Goal: Information Seeking & Learning: Learn about a topic

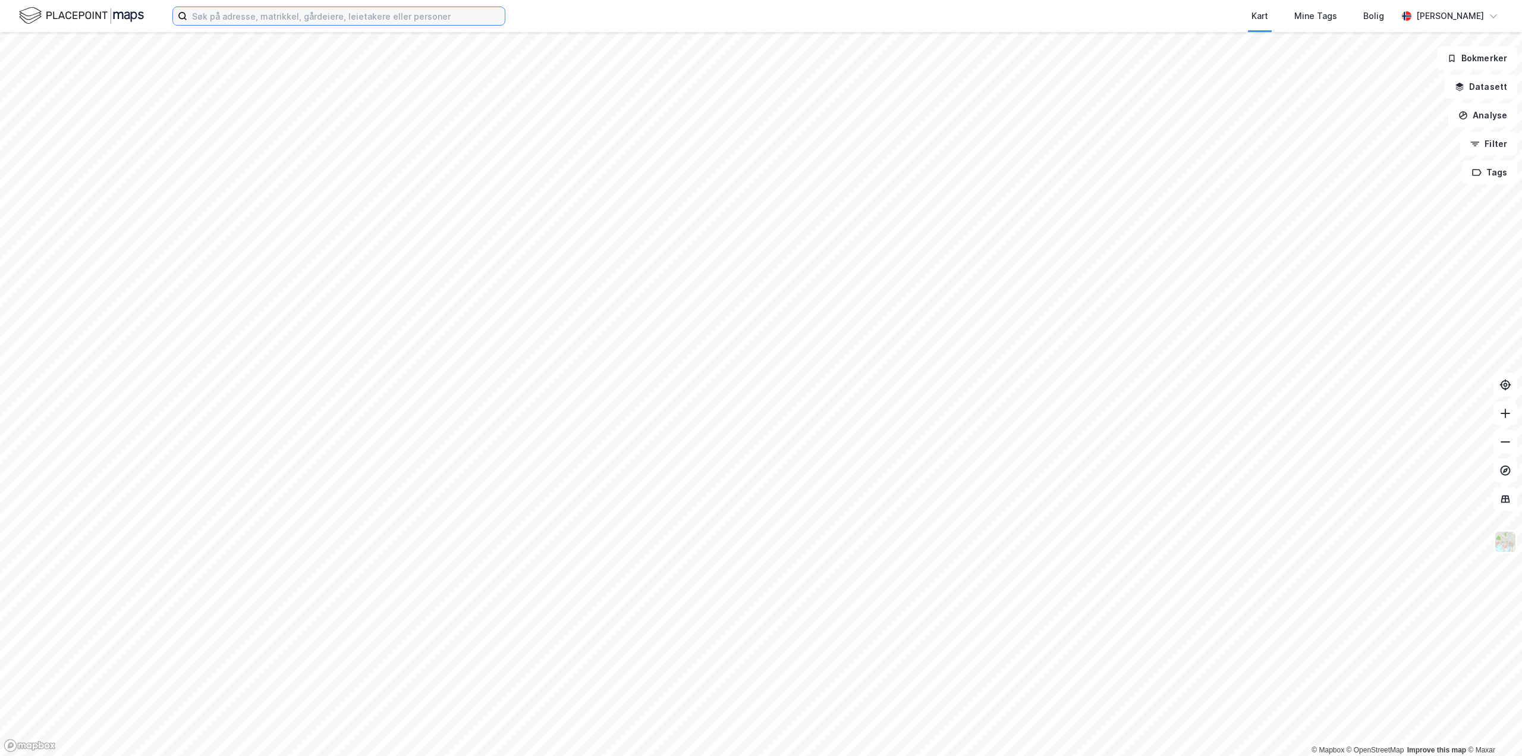
click at [255, 18] on input at bounding box center [346, 16] width 318 height 18
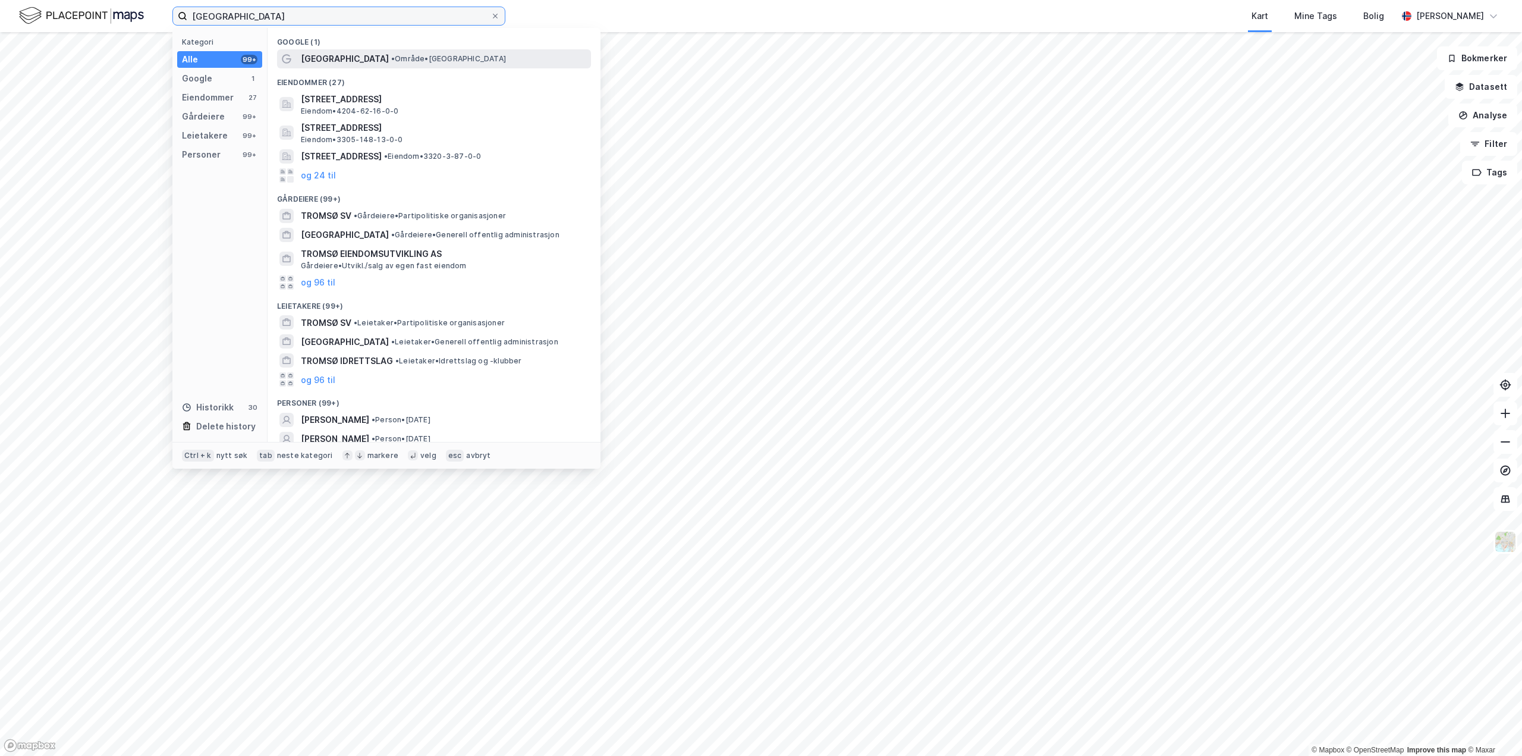
type input "tromsø"
click at [391, 58] on span "•" at bounding box center [393, 58] width 4 height 9
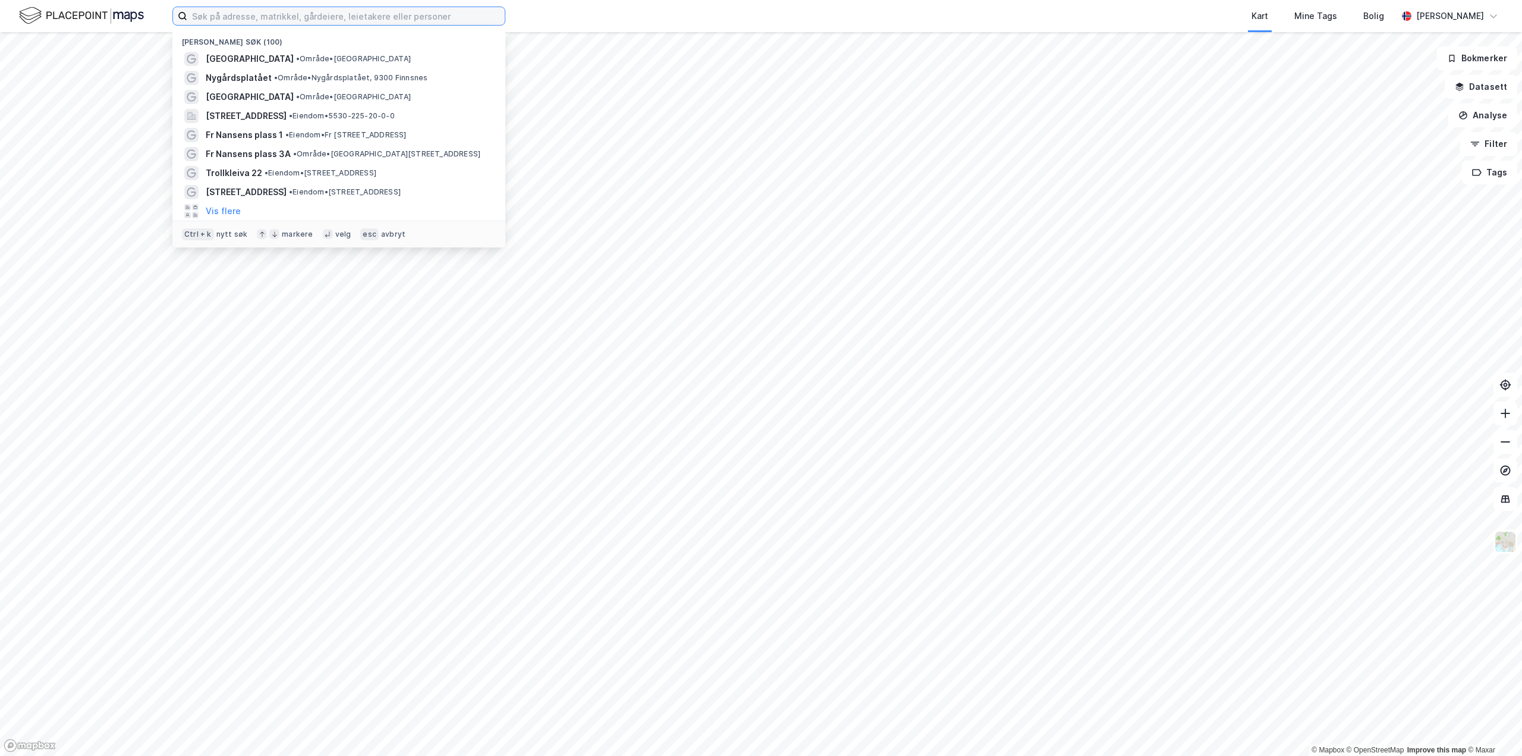
click at [335, 17] on input at bounding box center [346, 16] width 318 height 18
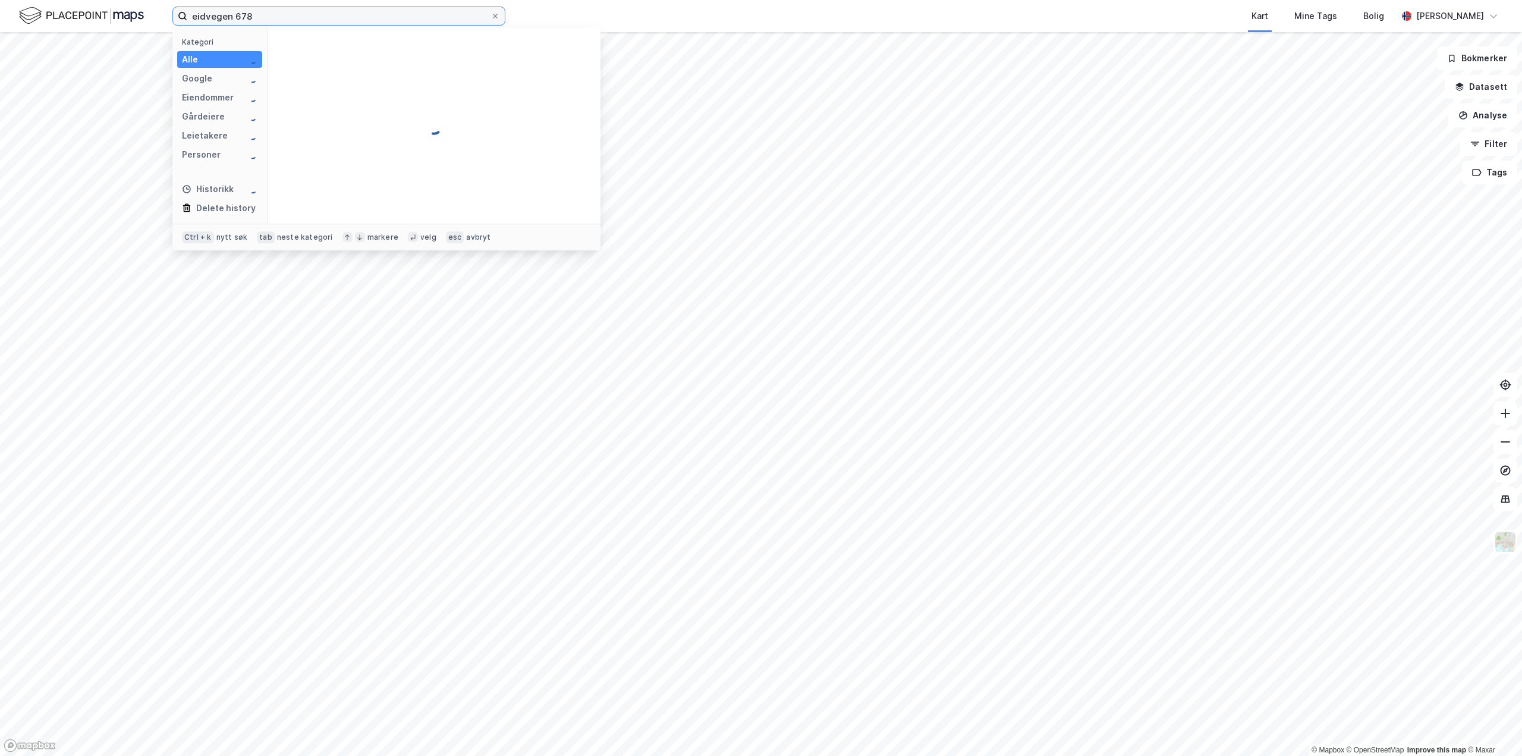
type input "eidvegen 678"
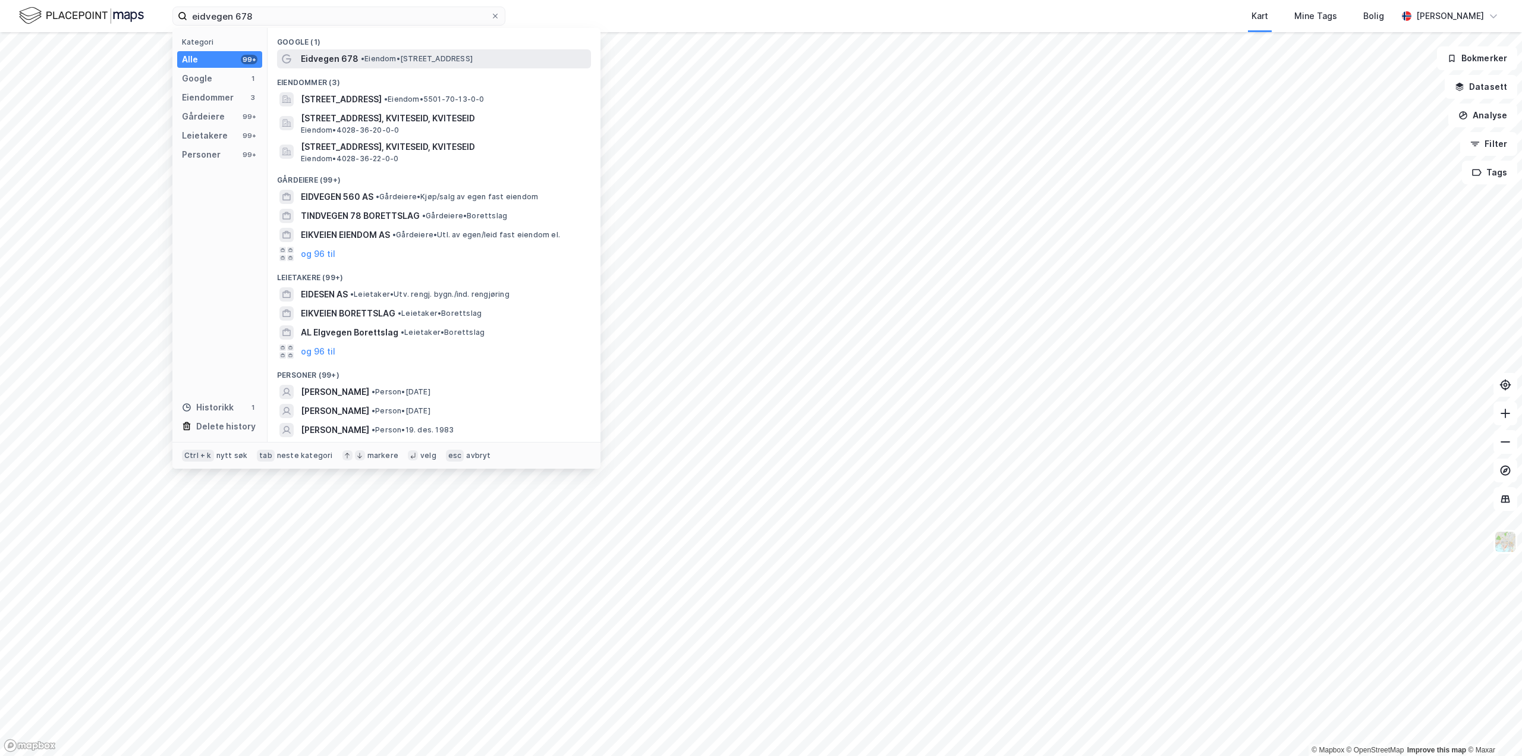
click at [354, 65] on span "Eidvegen 678" at bounding box center [330, 59] width 58 height 14
